Goal: Obtain resource: Download file/media

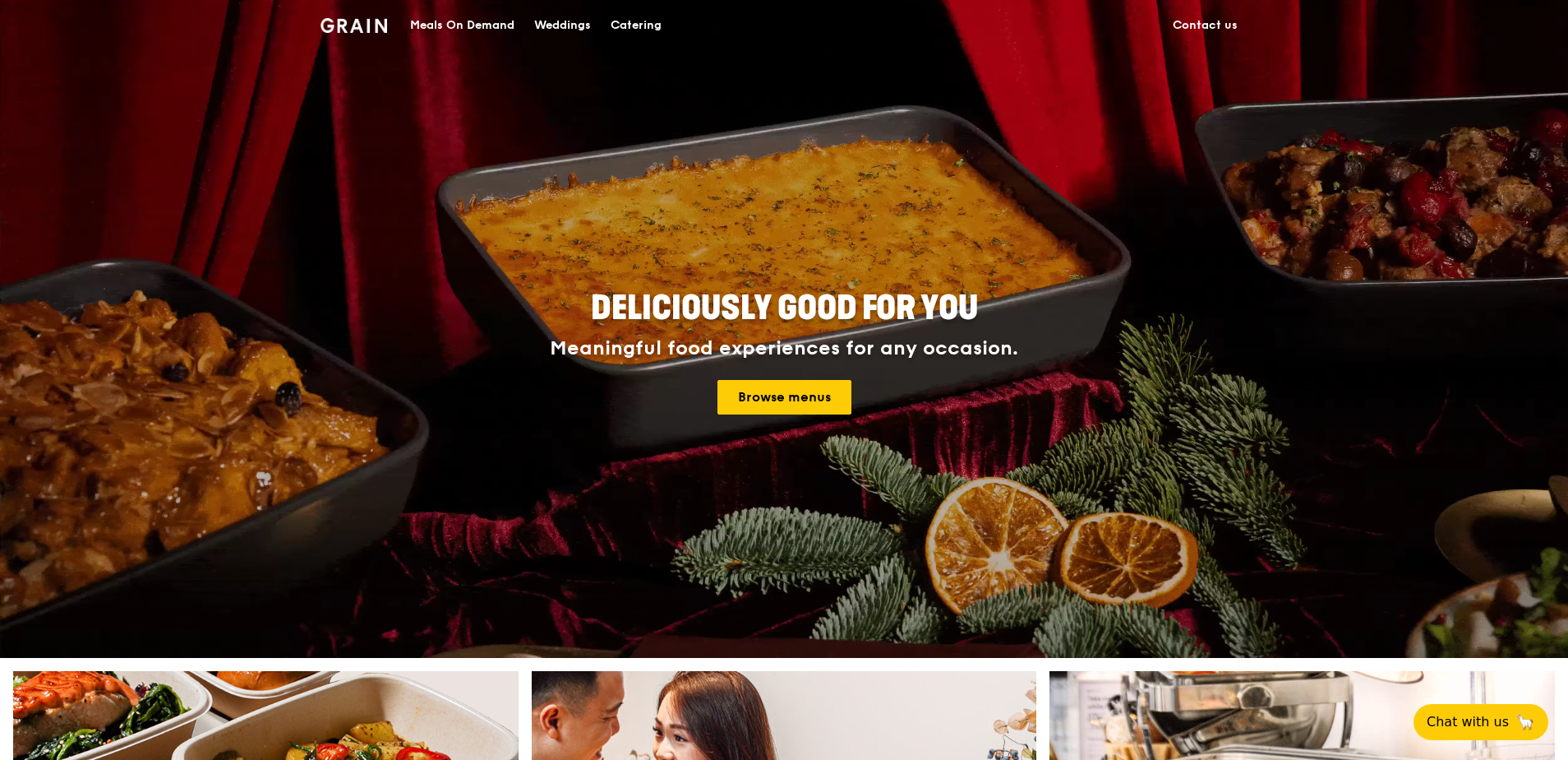
click at [651, 29] on div "Catering" at bounding box center [636, 25] width 51 height 50
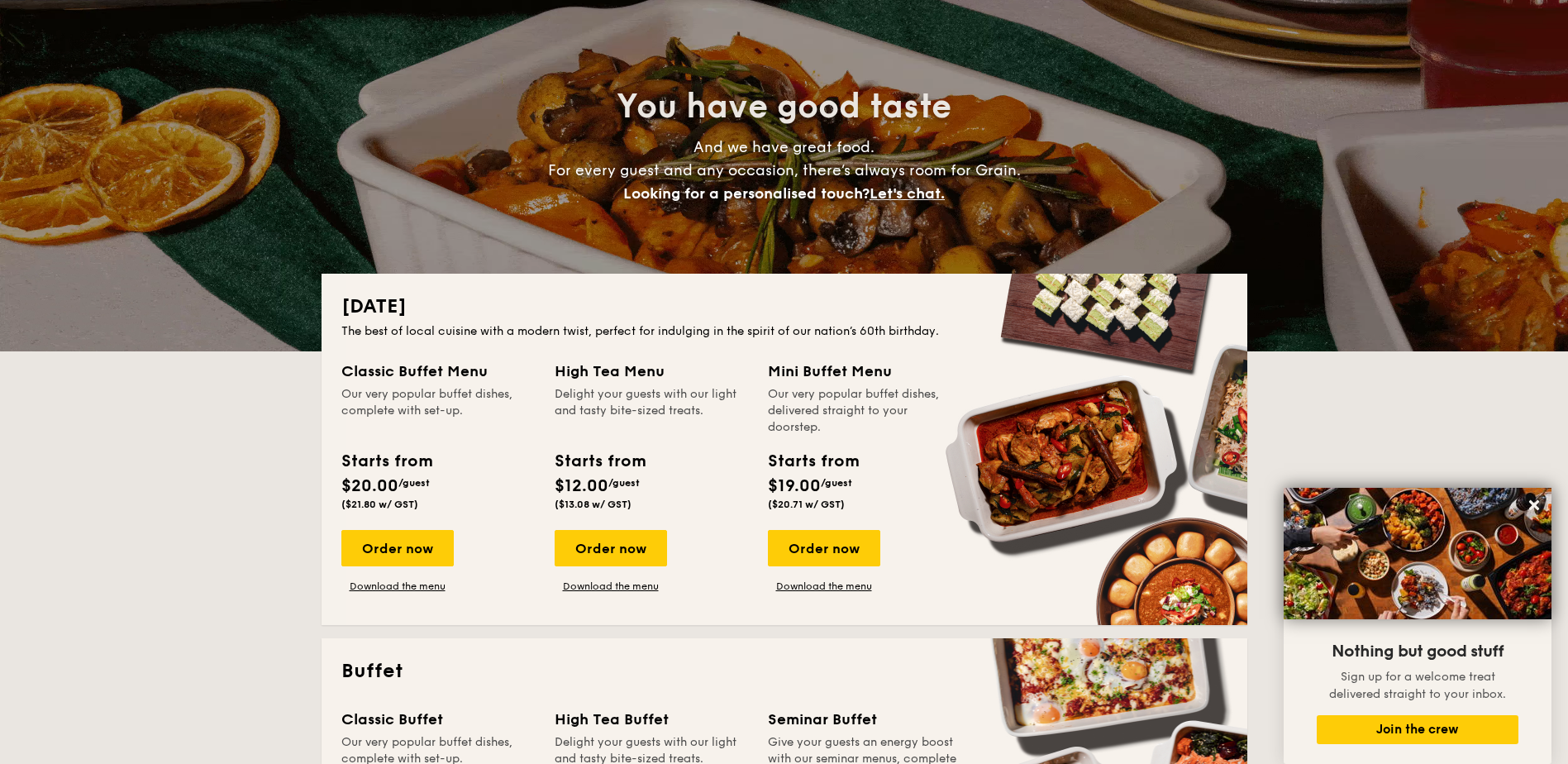
scroll to position [87, 0]
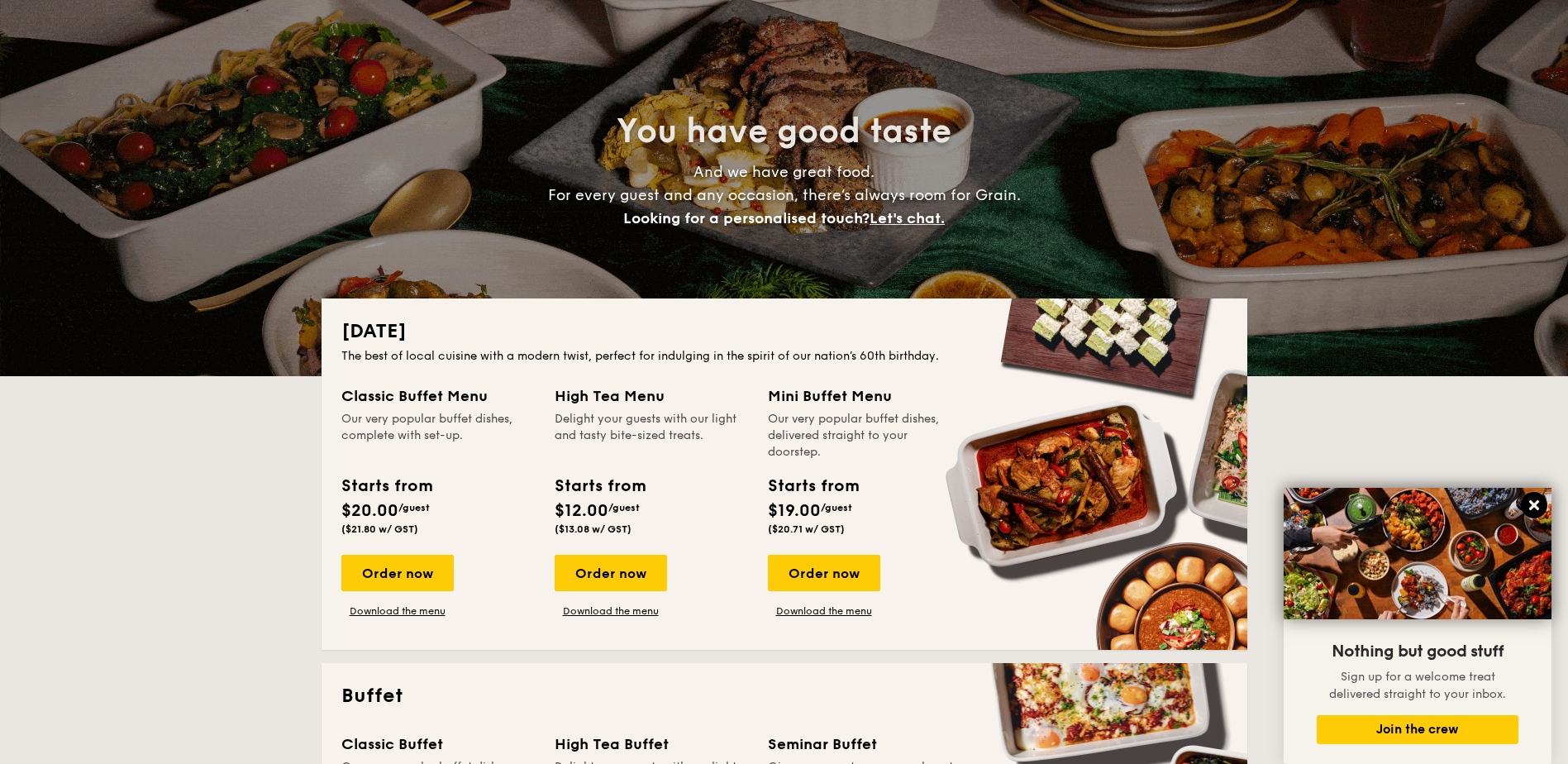
click at [1525, 505] on button at bounding box center [1534, 504] width 26 height 26
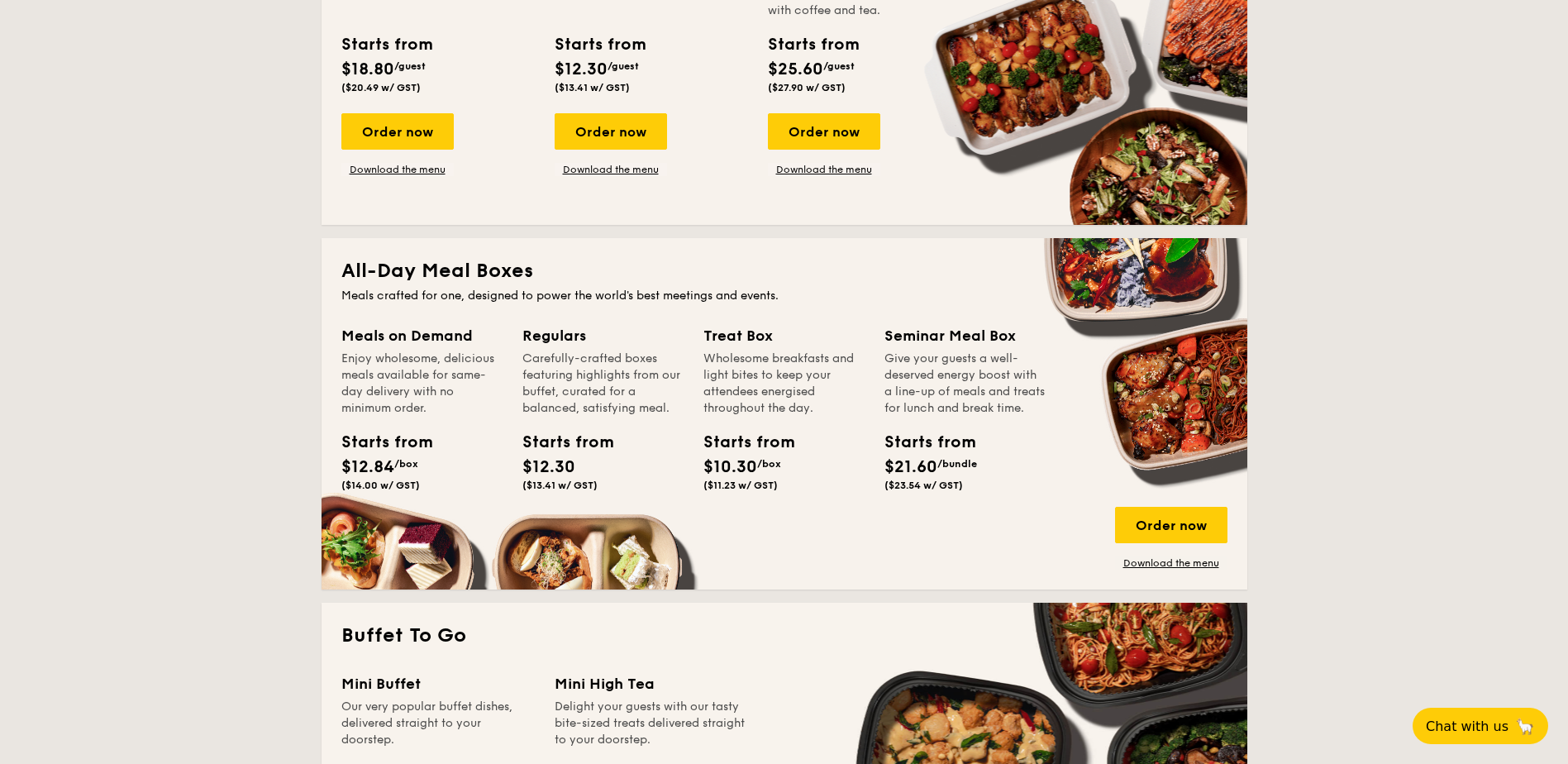
scroll to position [871, 0]
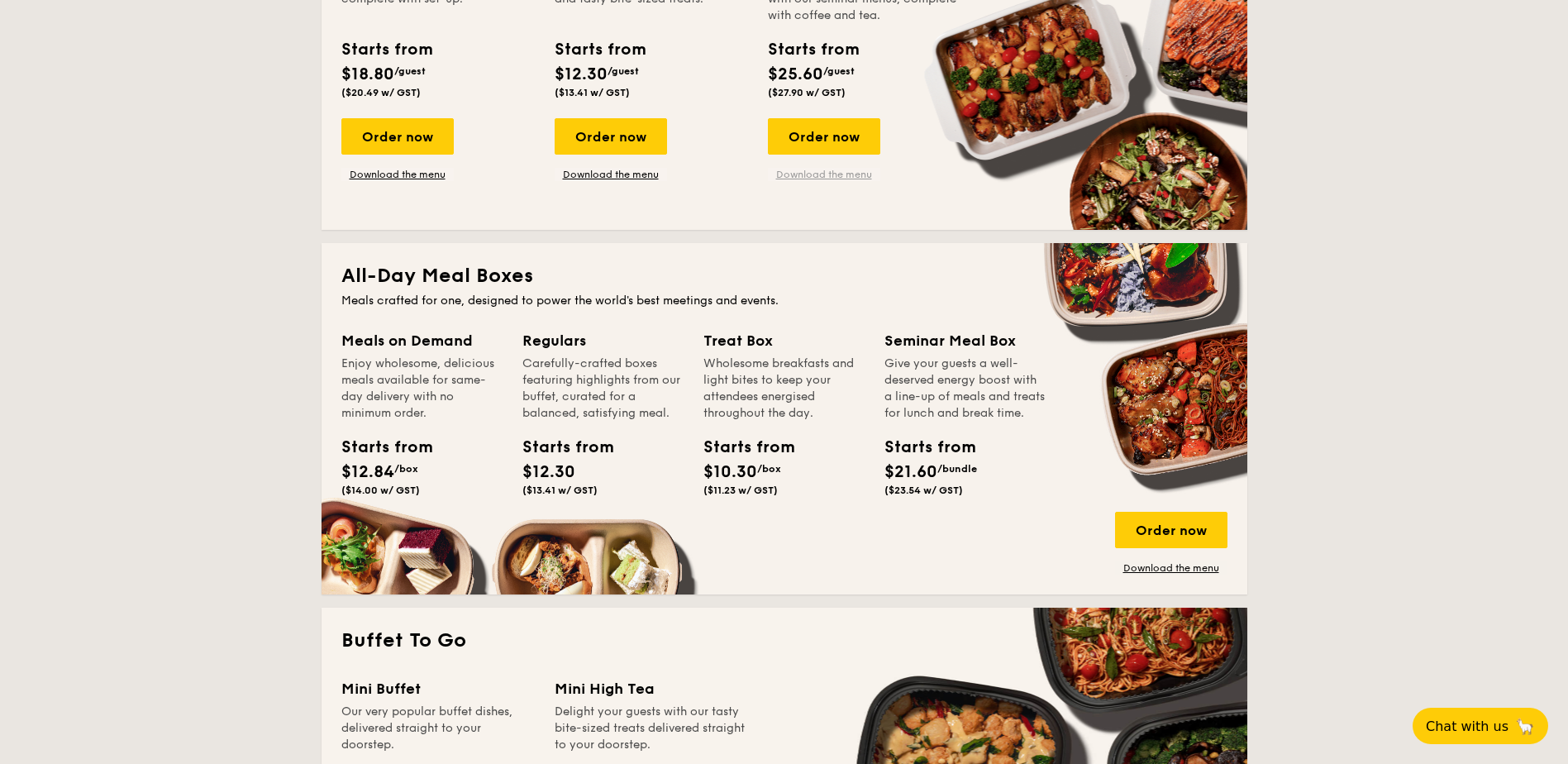
click at [855, 172] on link "Download the menu" at bounding box center [824, 174] width 113 height 14
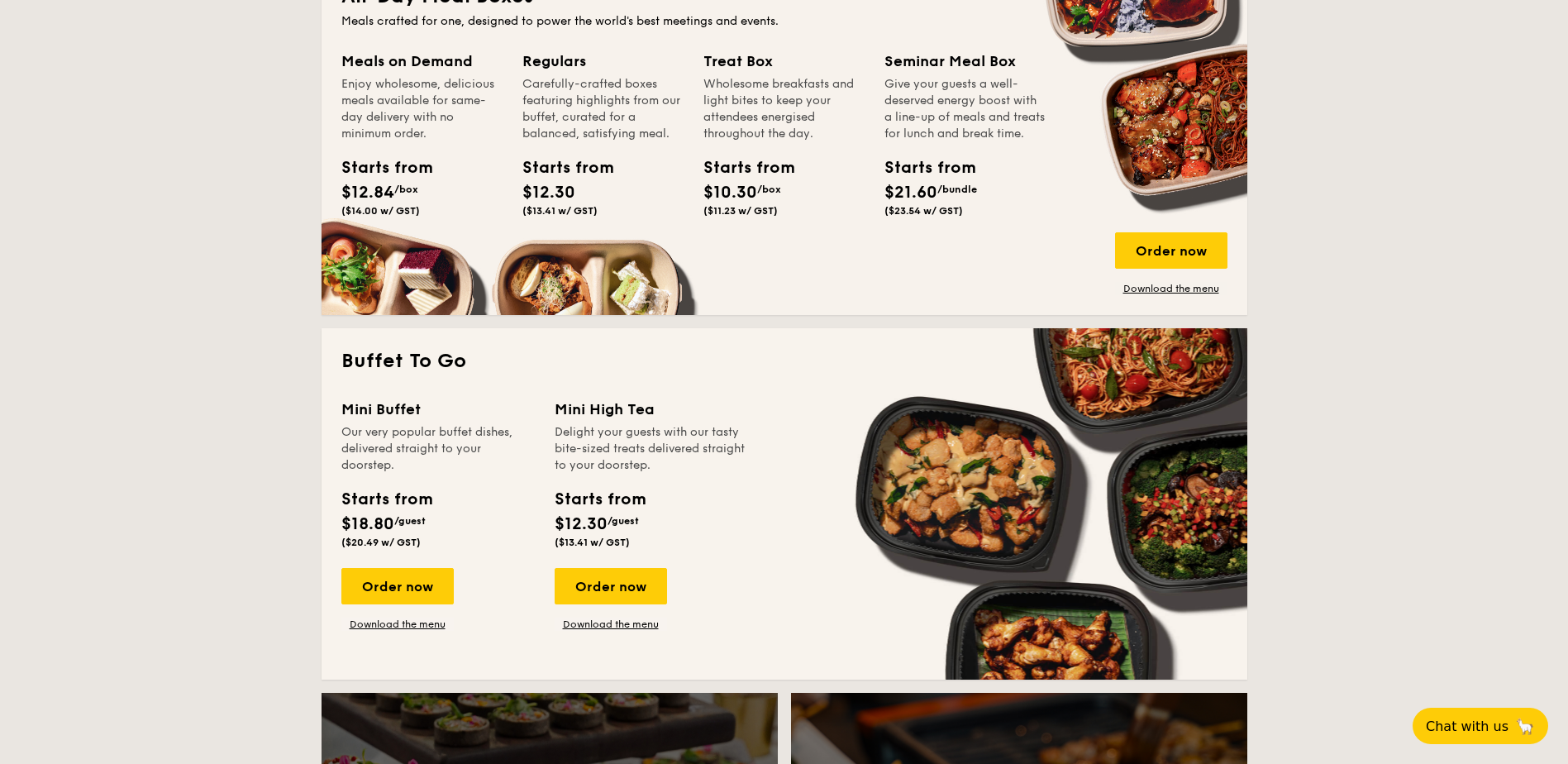
scroll to position [1156, 0]
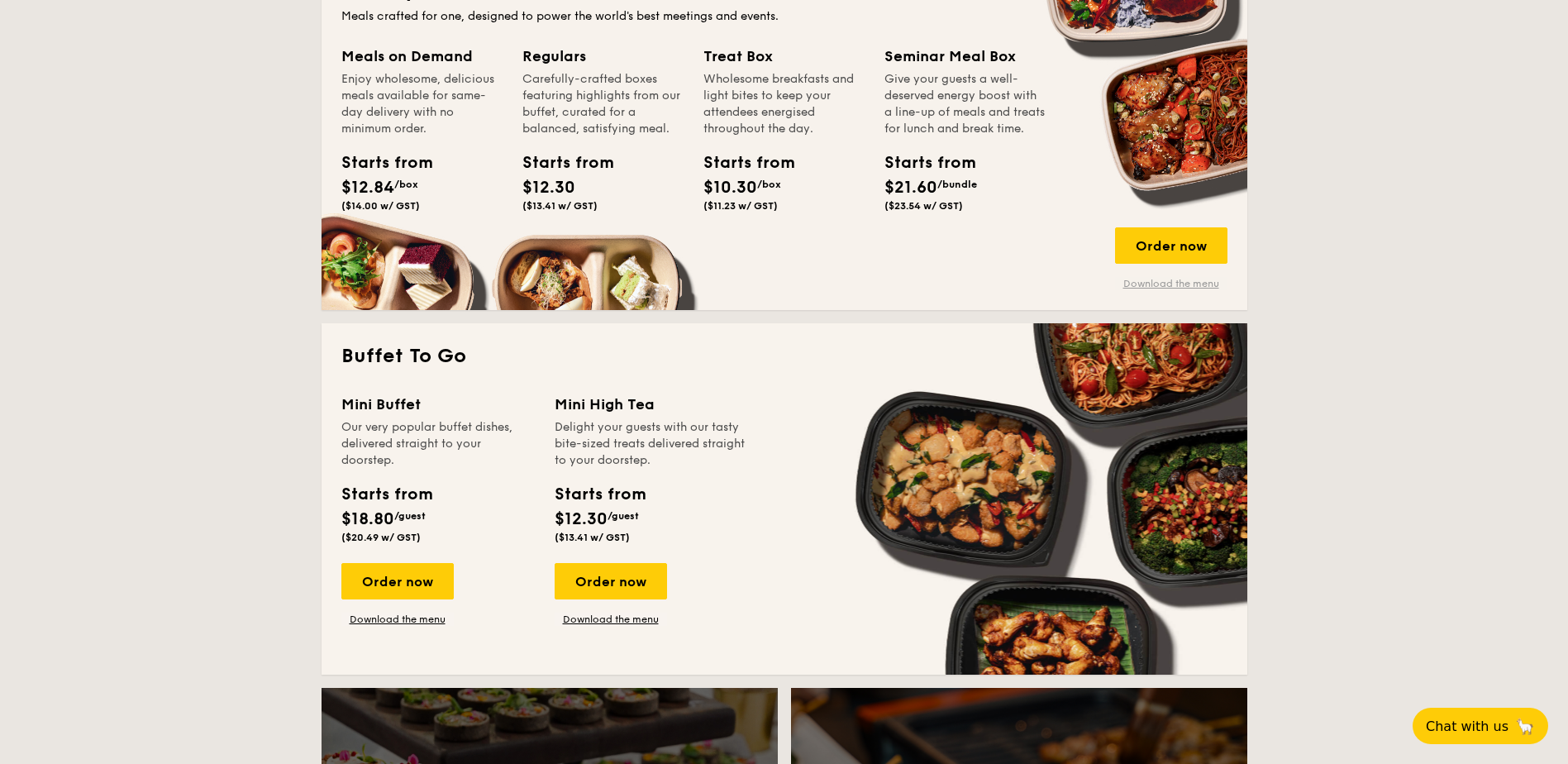
click at [1167, 282] on link "Download the menu" at bounding box center [1170, 284] width 113 height 14
